Goal: Information Seeking & Learning: Check status

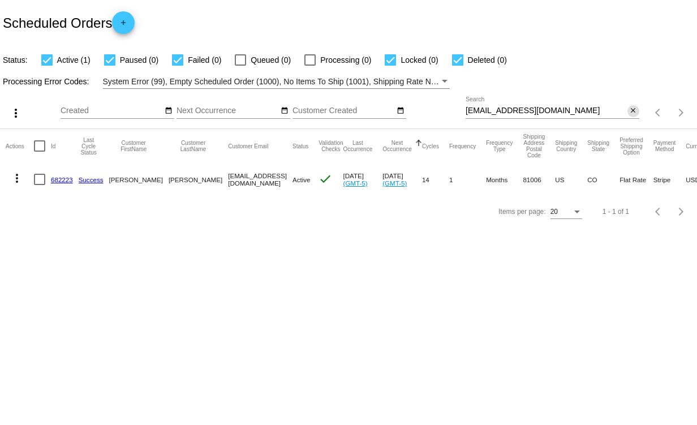
click at [630, 113] on mat-icon "close" at bounding box center [633, 110] width 8 height 9
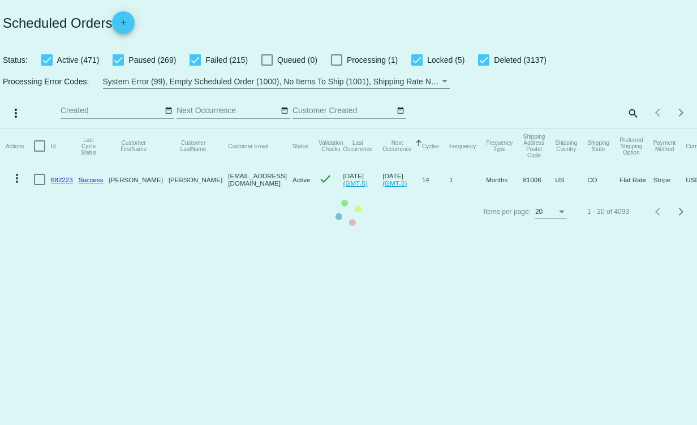
click at [632, 129] on mat-table "Actions Id Last Cycle Status Customer FirstName Customer LastName Customer Emai…" at bounding box center [348, 162] width 697 height 67
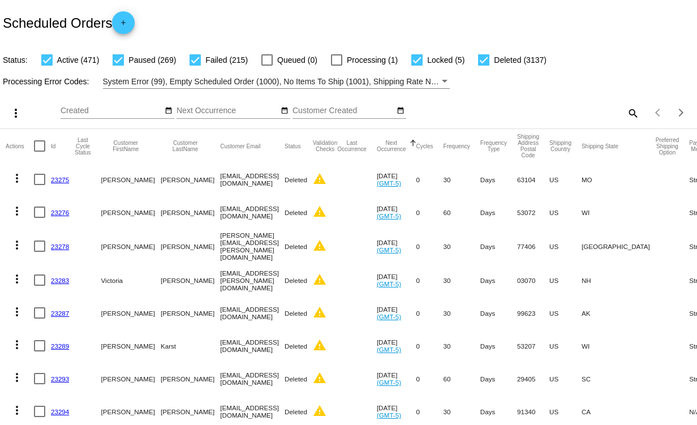
click at [626, 112] on mat-icon "search" at bounding box center [633, 113] width 14 height 18
click at [498, 106] on input "Search" at bounding box center [553, 110] width 174 height 9
paste input "lskibyak@gmail.com"
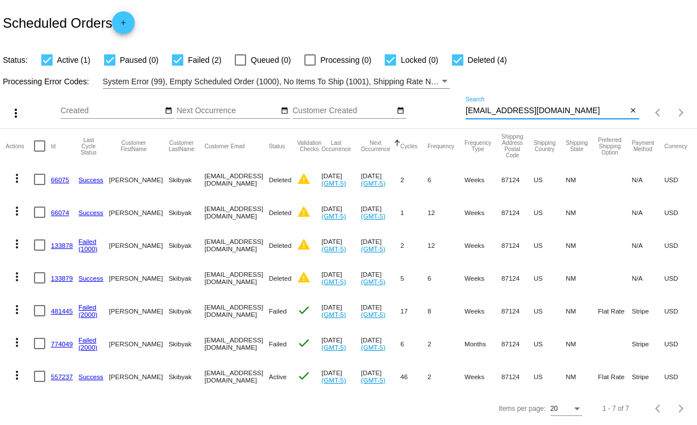
type input "lskibyak@gmail.com"
drag, startPoint x: 543, startPoint y: 112, endPoint x: 455, endPoint y: 113, distance: 87.7
click at [455, 113] on div "more_vert Oct Jan Feb Mar Apr 1" at bounding box center [348, 109] width 697 height 40
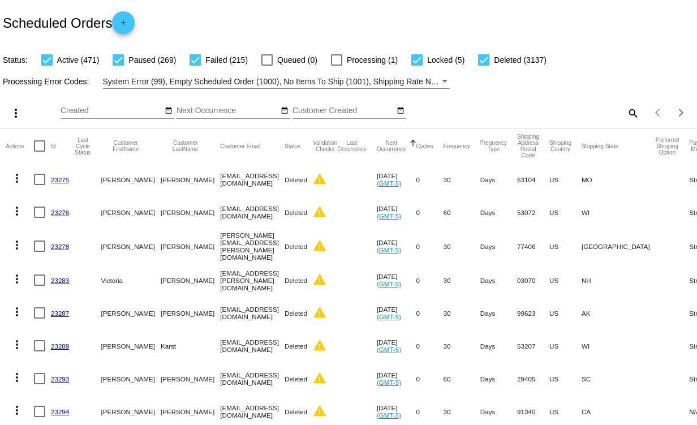
click at [626, 112] on mat-icon "search" at bounding box center [633, 113] width 14 height 18
click at [500, 111] on input "Search" at bounding box center [553, 110] width 174 height 9
paste input "774049"
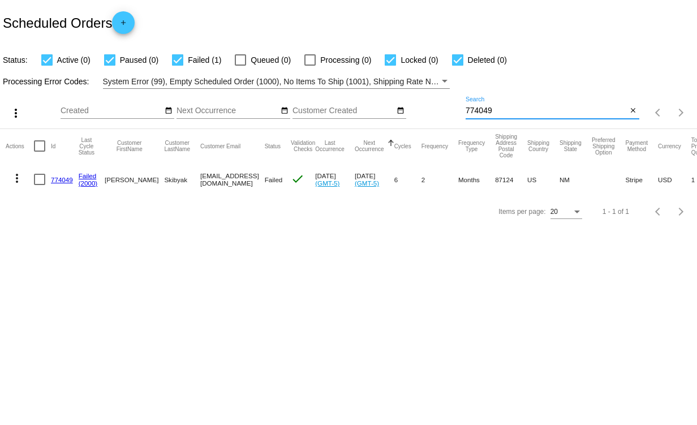
type input "774049"
click at [61, 179] on link "774049" at bounding box center [62, 179] width 22 height 7
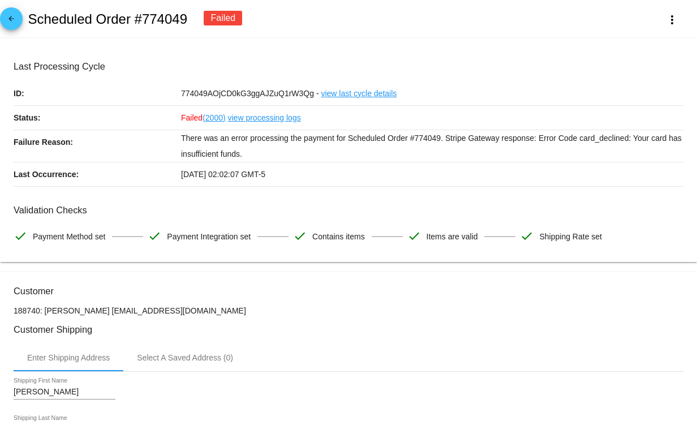
click at [11, 8] on span "arrow_back" at bounding box center [12, 21] width 14 height 28
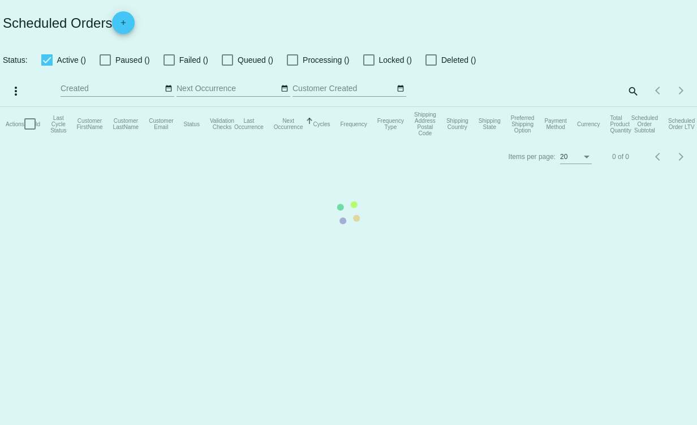
checkbox input "true"
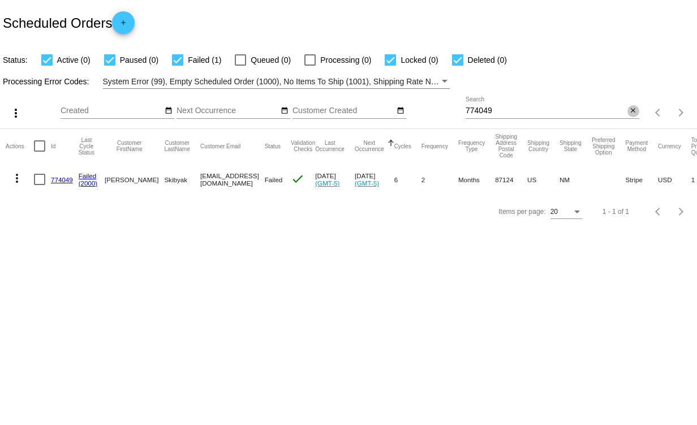
click at [629, 111] on button "close" at bounding box center [633, 111] width 12 height 12
drag, startPoint x: 631, startPoint y: 109, endPoint x: 612, endPoint y: 109, distance: 19.2
click at [630, 107] on app-dashboard-scheduled-orders "Scheduled Orders add Status: Active (0) Paused (0) Failed (1) Queued (0) Proces…" at bounding box center [348, 113] width 697 height 227
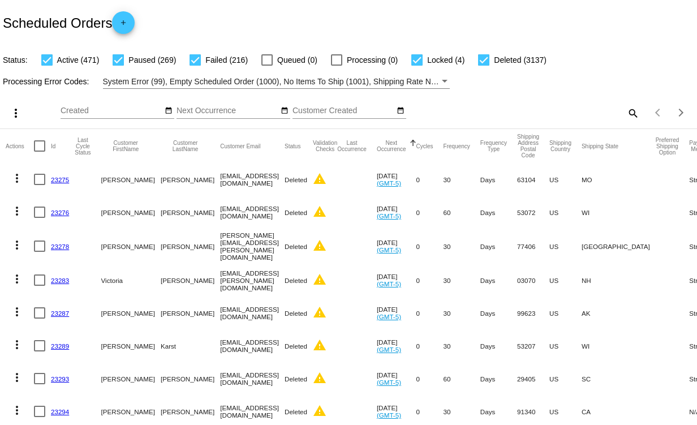
click at [578, 112] on div "search" at bounding box center [553, 113] width 174 height 18
click at [626, 110] on mat-icon "search" at bounding box center [633, 113] width 14 height 18
click at [505, 108] on input "Search" at bounding box center [553, 110] width 174 height 9
paste input "1017194"
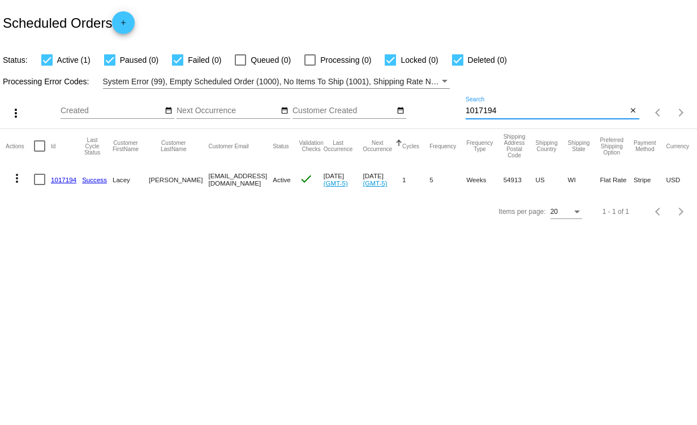
type input "1017194"
drag, startPoint x: 247, startPoint y: 176, endPoint x: 184, endPoint y: 179, distance: 62.3
click at [208, 179] on mat-cell "[EMAIL_ADDRESS][DOMAIN_NAME]" at bounding box center [240, 179] width 64 height 33
copy mat-cell "[EMAIL_ADDRESS][DOMAIN_NAME]"
click at [63, 178] on link "1017194" at bounding box center [63, 179] width 25 height 7
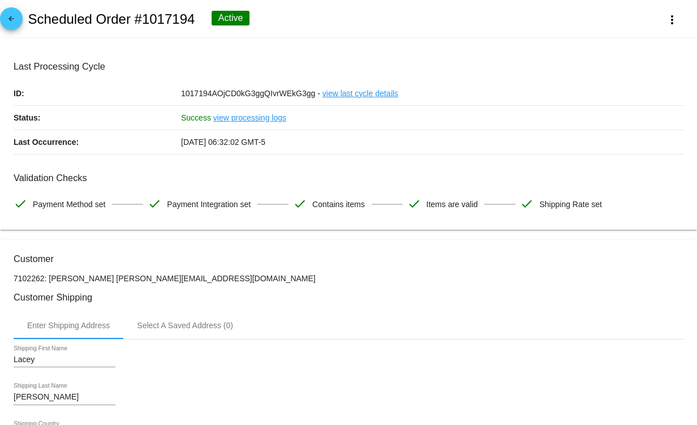
scroll to position [113, 0]
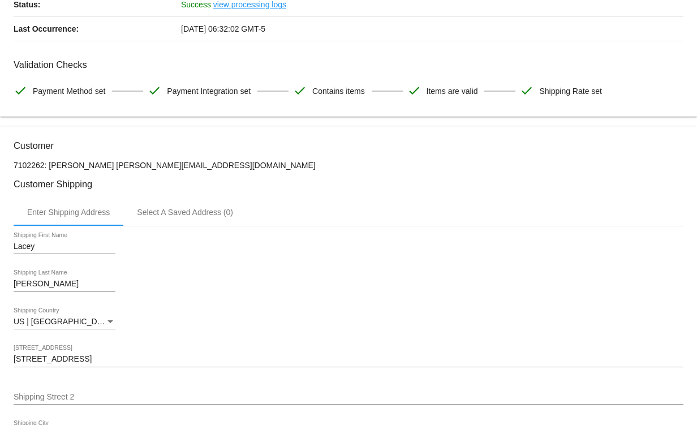
drag, startPoint x: 182, startPoint y: 166, endPoint x: 107, endPoint y: 167, distance: 74.7
click at [107, 167] on p "7102262: Lacey Hoffmann laceyjean@hotmail.de" at bounding box center [349, 165] width 670 height 9
copy p "[EMAIL_ADDRESS][DOMAIN_NAME]"
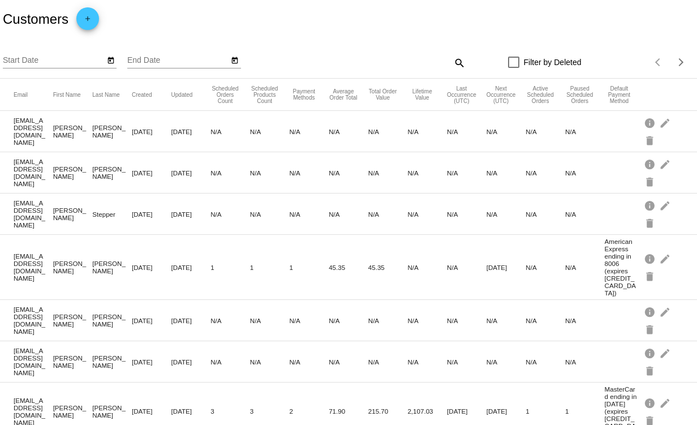
click at [455, 59] on mat-icon "search" at bounding box center [459, 63] width 14 height 18
click at [352, 59] on input "Search" at bounding box center [379, 60] width 174 height 9
paste input "[EMAIL_ADDRESS][DOMAIN_NAME]"
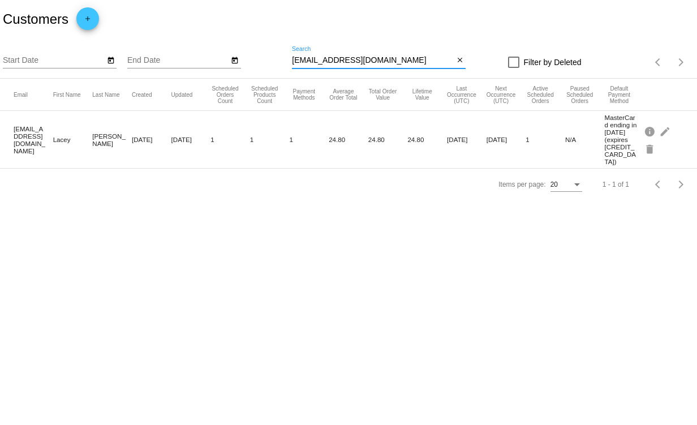
type input "[EMAIL_ADDRESS][DOMAIN_NAME]"
click at [40, 135] on mat-cell "[EMAIL_ADDRESS][DOMAIN_NAME]" at bounding box center [34, 139] width 40 height 35
drag, startPoint x: 154, startPoint y: 255, endPoint x: 155, endPoint y: 264, distance: 9.1
click at [154, 256] on body "Customers add Start Date End Date laceyjean@hotmail.de Search close Filter by D…" at bounding box center [348, 212] width 697 height 425
